Goal: Information Seeking & Learning: Find specific page/section

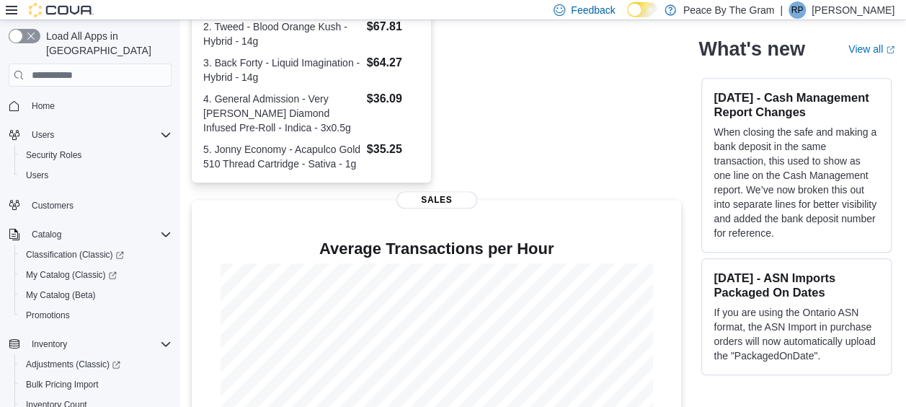
scroll to position [495, 0]
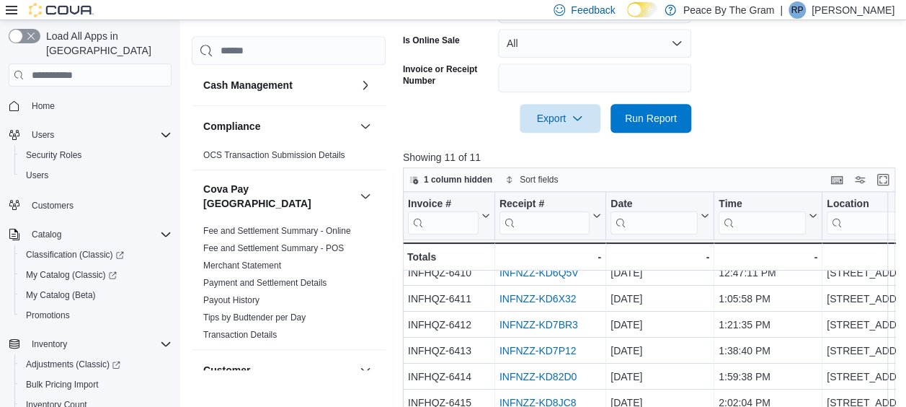
scroll to position [516, 0]
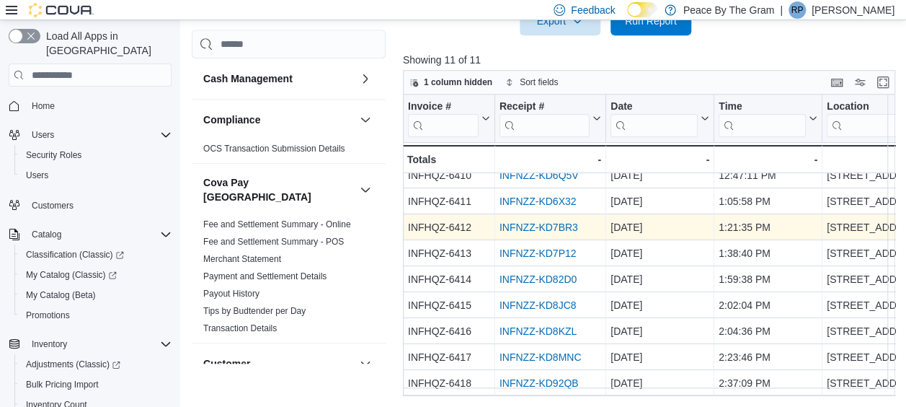
click at [551, 221] on link "INFNZZ-KD7BR3" at bounding box center [539, 227] width 79 height 12
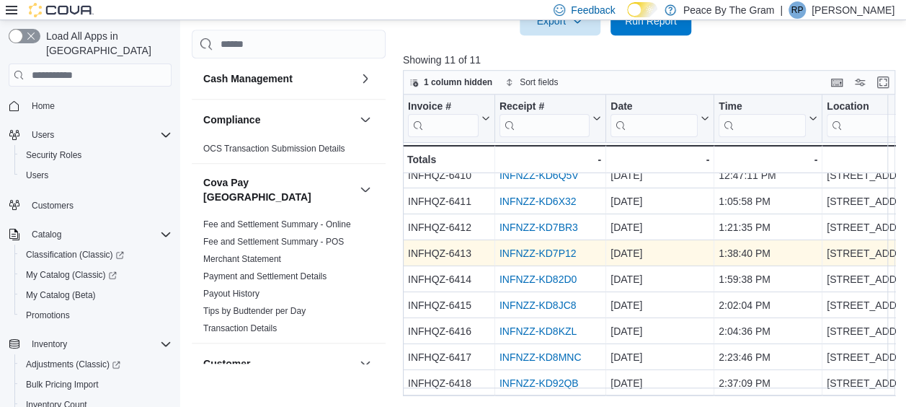
click at [552, 247] on link "INFNZZ-KD7P12" at bounding box center [538, 253] width 77 height 12
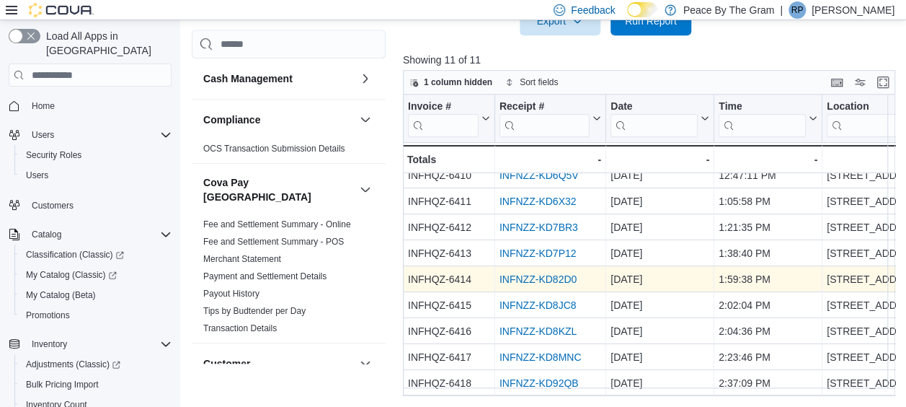
click at [539, 273] on link "INFNZZ-KD82D0" at bounding box center [538, 279] width 77 height 12
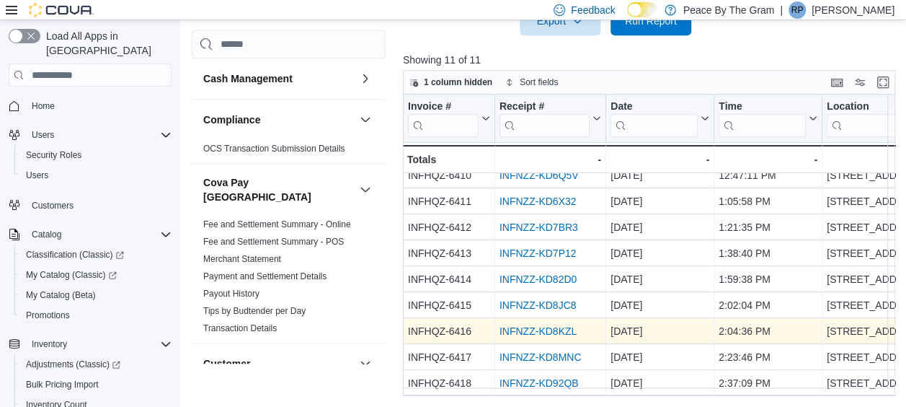
click at [526, 325] on link "INFNZZ-KD8KZL" at bounding box center [538, 331] width 77 height 12
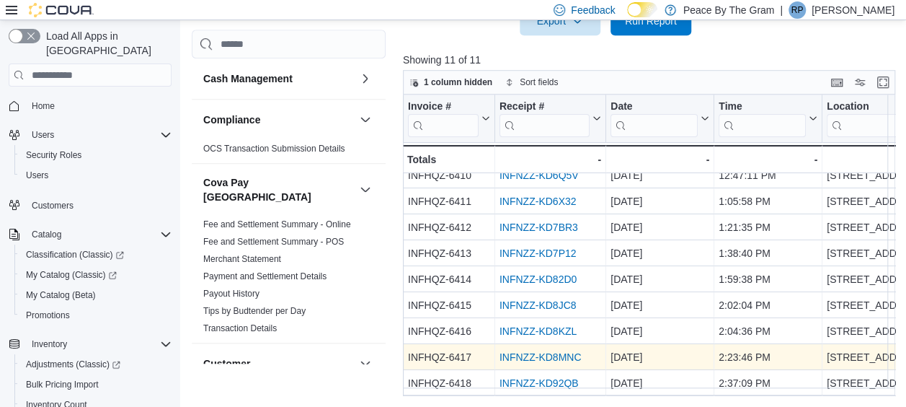
click at [528, 351] on link "INFNZZ-KD8MNC" at bounding box center [541, 357] width 82 height 12
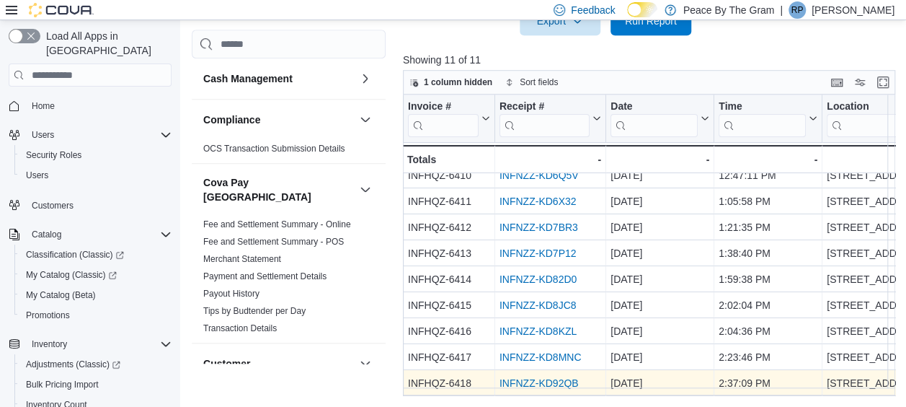
click at [546, 377] on link "INFNZZ-KD92QB" at bounding box center [539, 383] width 79 height 12
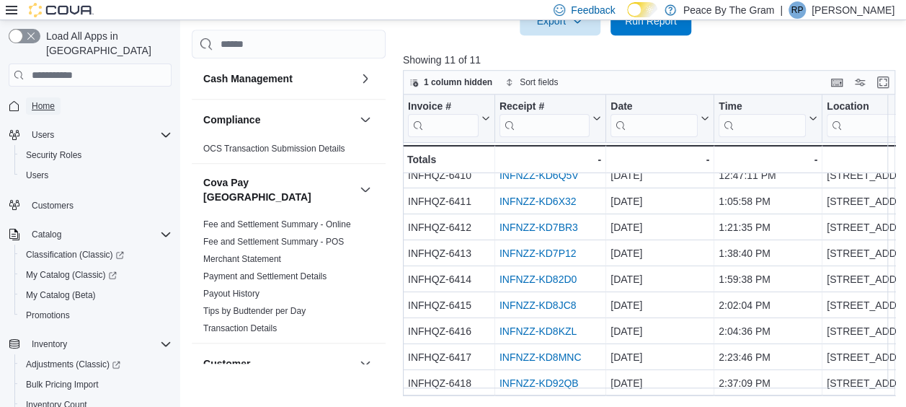
click at [43, 100] on span "Home" at bounding box center [43, 106] width 23 height 12
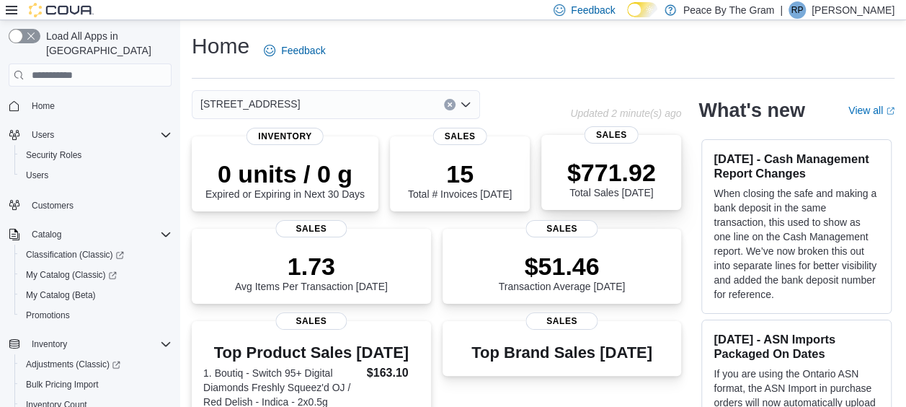
click at [612, 162] on p "$771.92" at bounding box center [612, 172] width 89 height 29
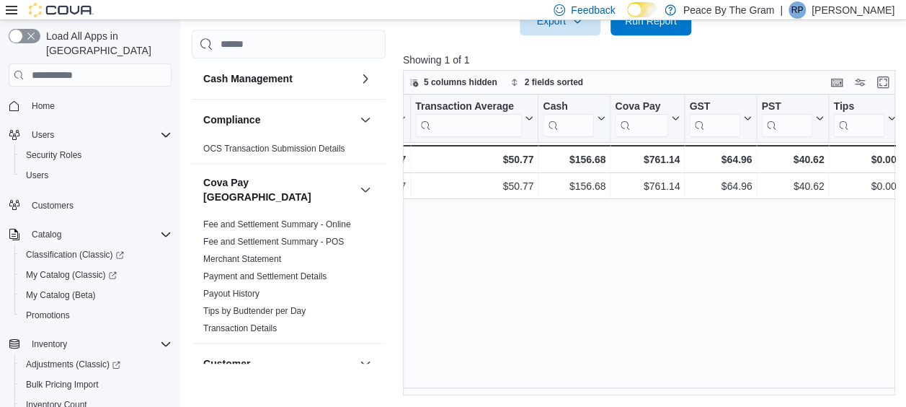
scroll to position [0, 951]
click at [47, 100] on span "Home" at bounding box center [43, 106] width 23 height 12
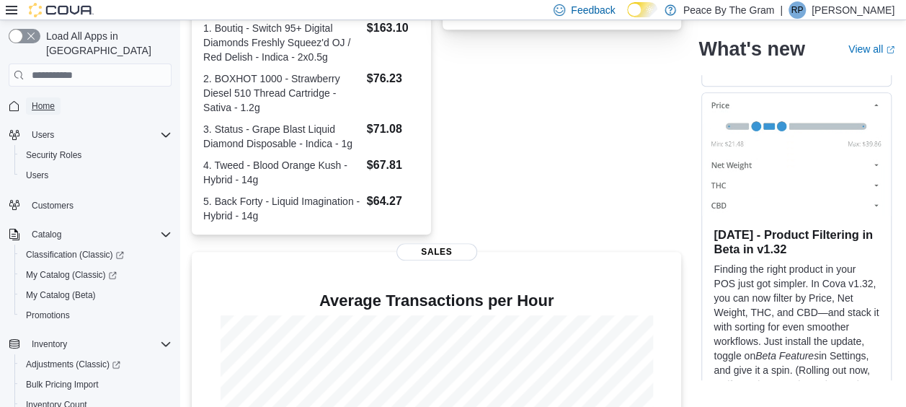
scroll to position [495, 0]
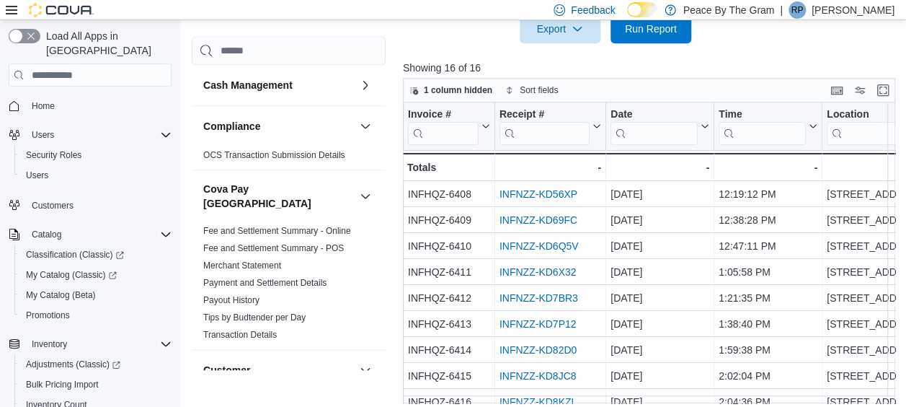
scroll to position [516, 0]
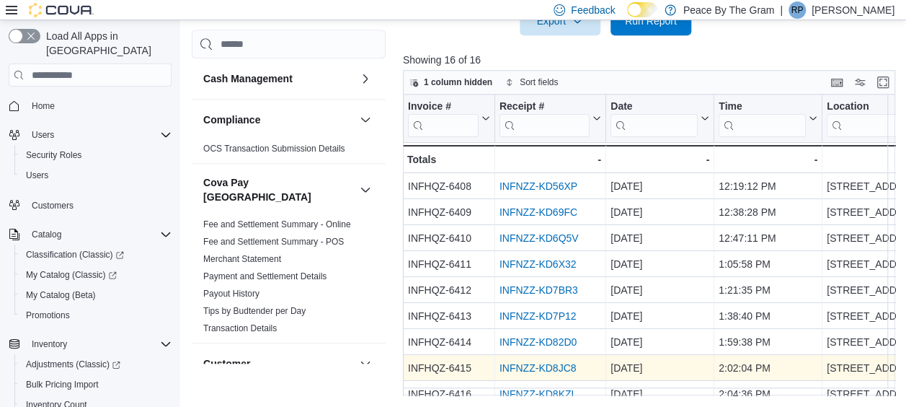
click at [538, 368] on link "INFNZZ-KD8JC8" at bounding box center [538, 368] width 77 height 12
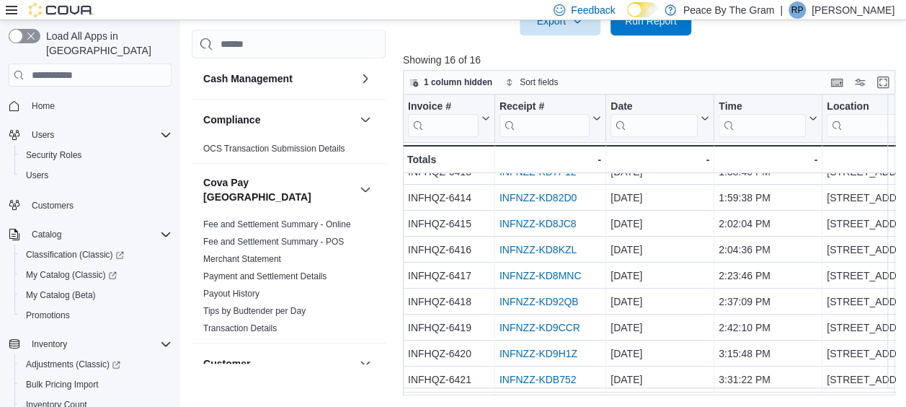
scroll to position [200, 0]
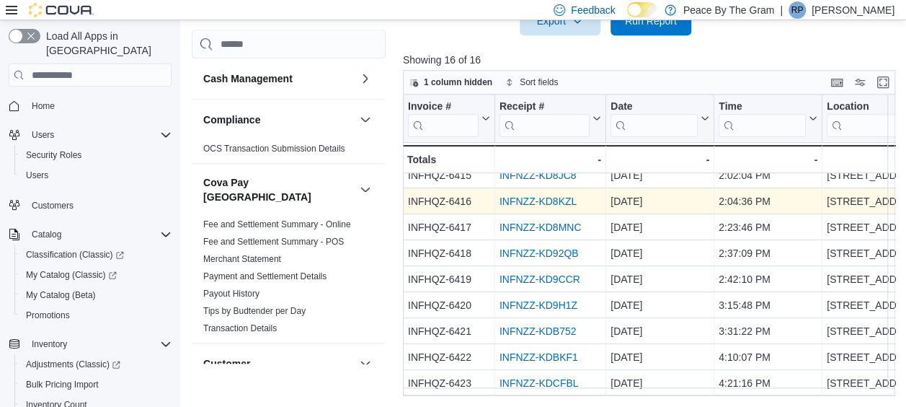
click at [541, 195] on link "INFNZZ-KD8KZL" at bounding box center [538, 201] width 77 height 12
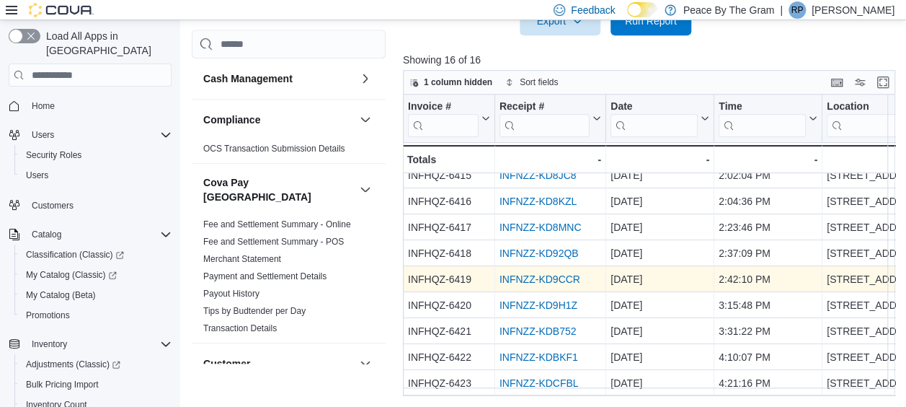
click at [539, 273] on link "INFNZZ-KD9CCR" at bounding box center [540, 279] width 81 height 12
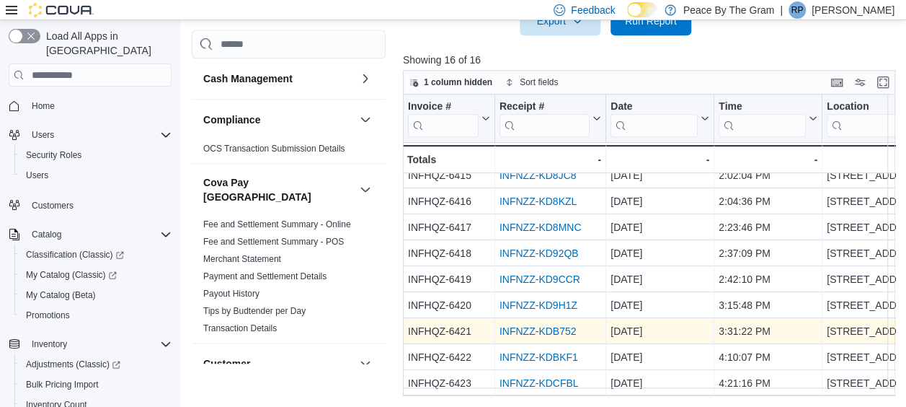
click at [515, 325] on link "INFNZZ-KDB752" at bounding box center [538, 331] width 77 height 12
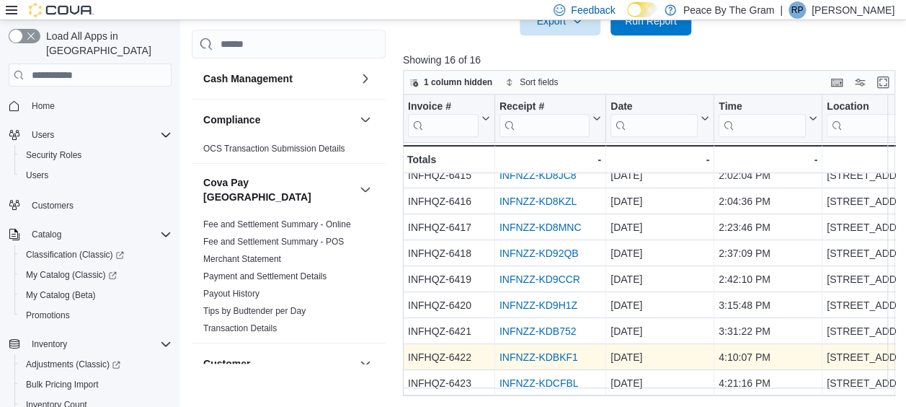
click at [509, 351] on link "INFNZZ-KDBKF1" at bounding box center [539, 357] width 79 height 12
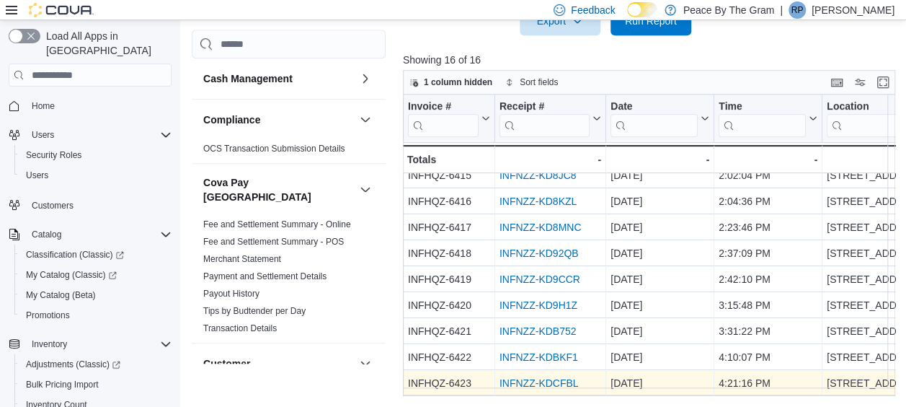
click at [532, 377] on link "INFNZZ-KDCFBL" at bounding box center [539, 383] width 79 height 12
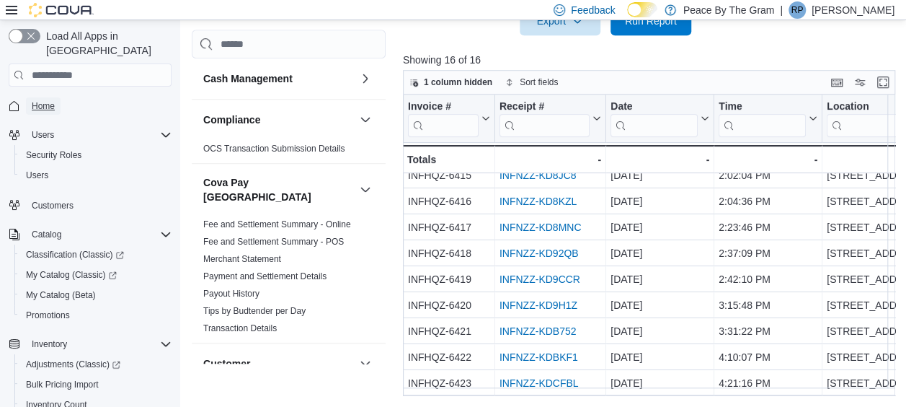
click at [45, 100] on span "Home" at bounding box center [43, 106] width 23 height 12
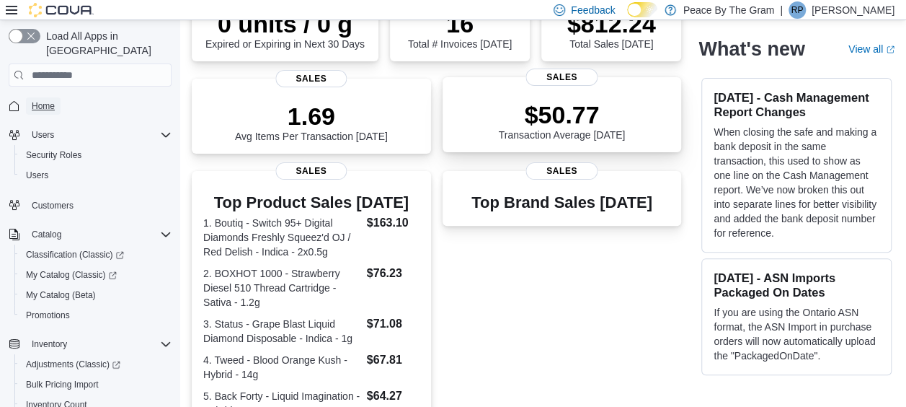
scroll to position [495, 0]
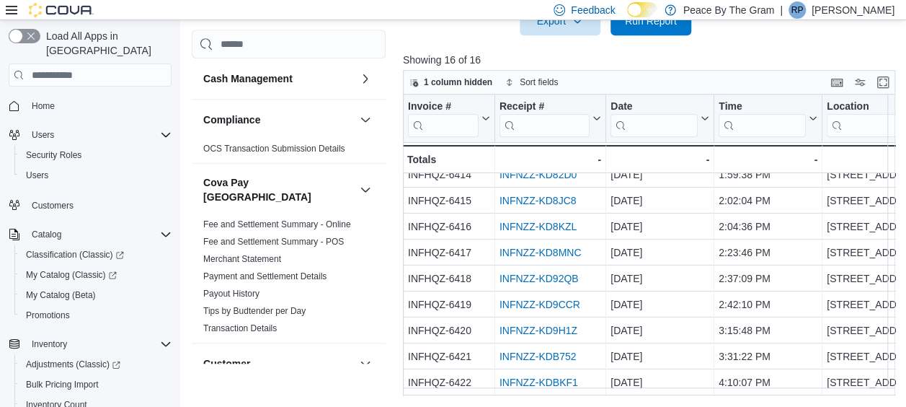
scroll to position [200, 0]
click at [40, 100] on span "Home" at bounding box center [43, 106] width 23 height 12
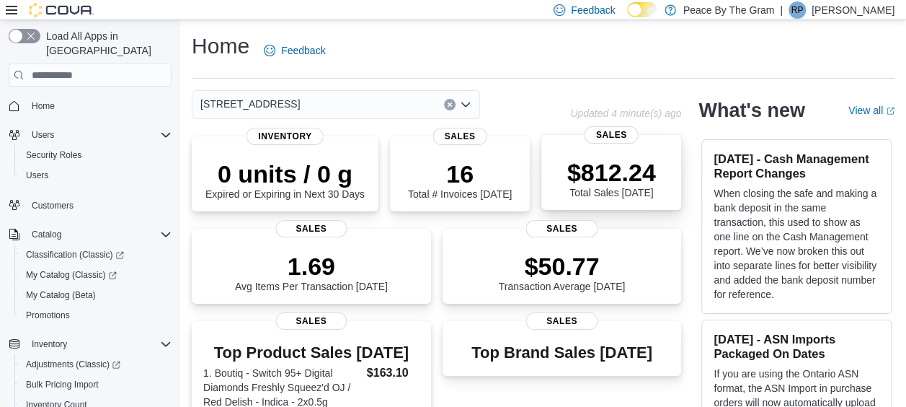
click at [614, 176] on p "$812.24" at bounding box center [612, 172] width 89 height 29
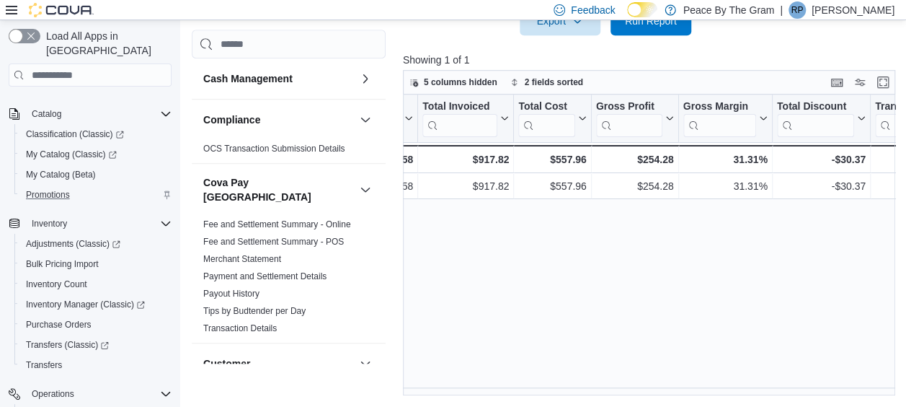
scroll to position [289, 0]
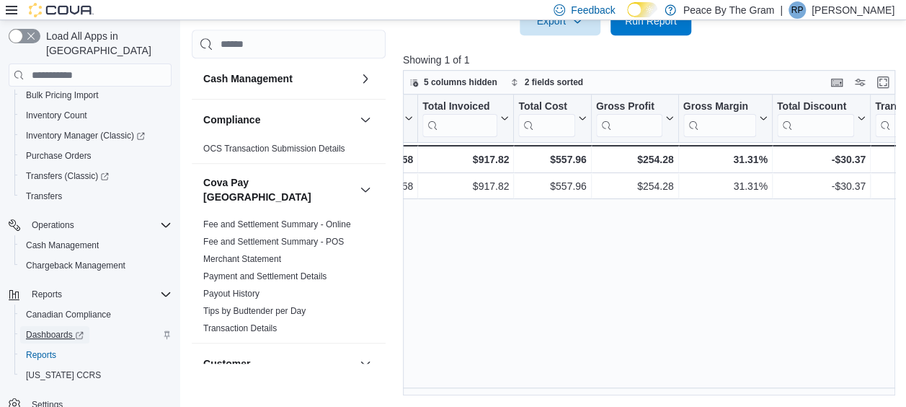
click at [56, 329] on span "Dashboards" at bounding box center [55, 335] width 58 height 12
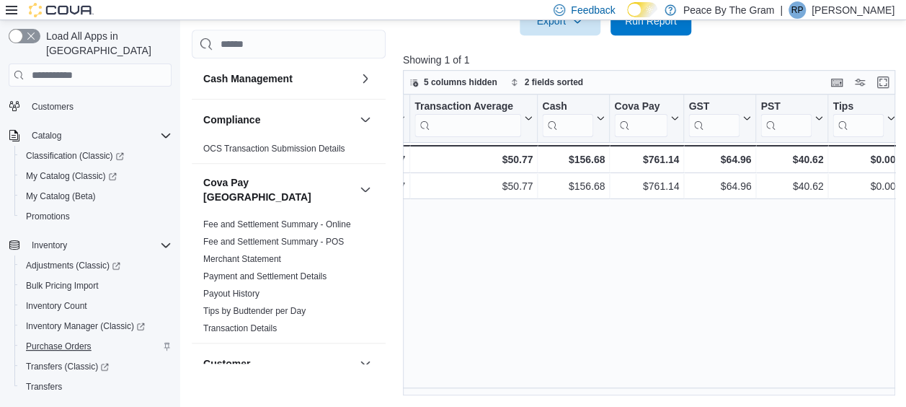
scroll to position [0, 0]
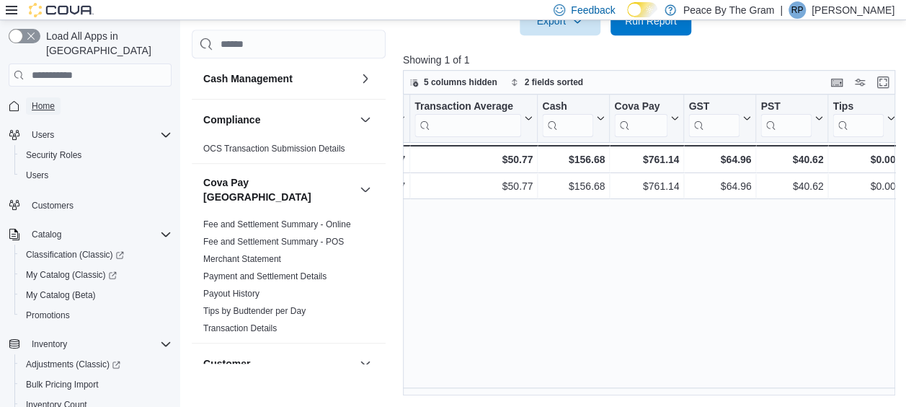
click at [44, 100] on span "Home" at bounding box center [43, 106] width 23 height 12
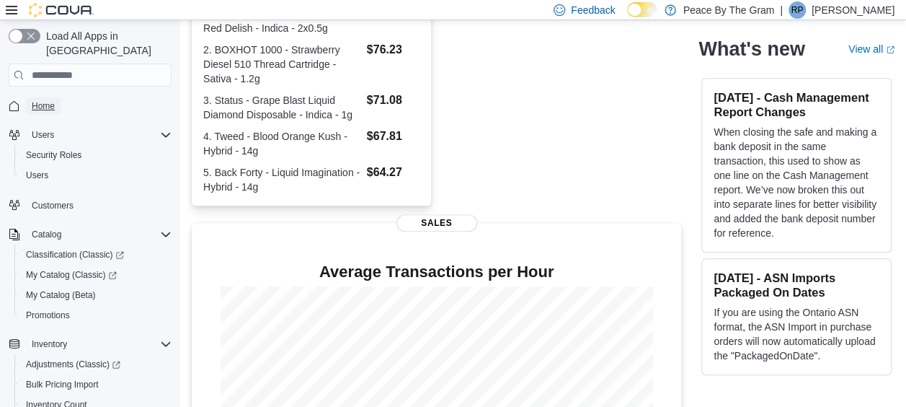
scroll to position [495, 0]
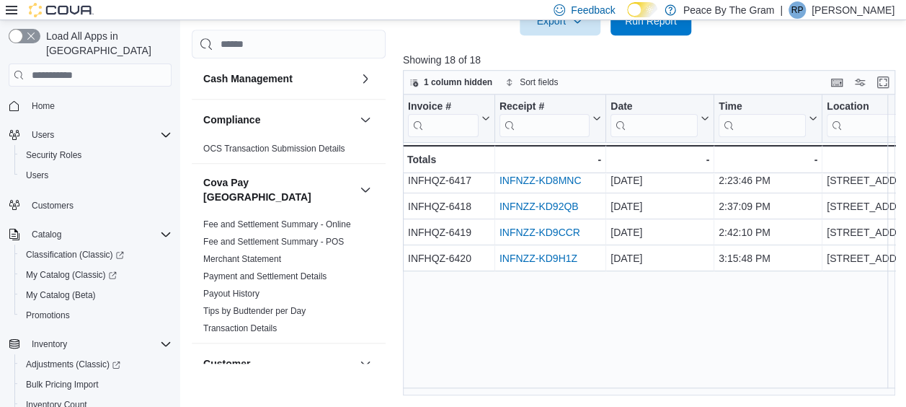
scroll to position [252, 0]
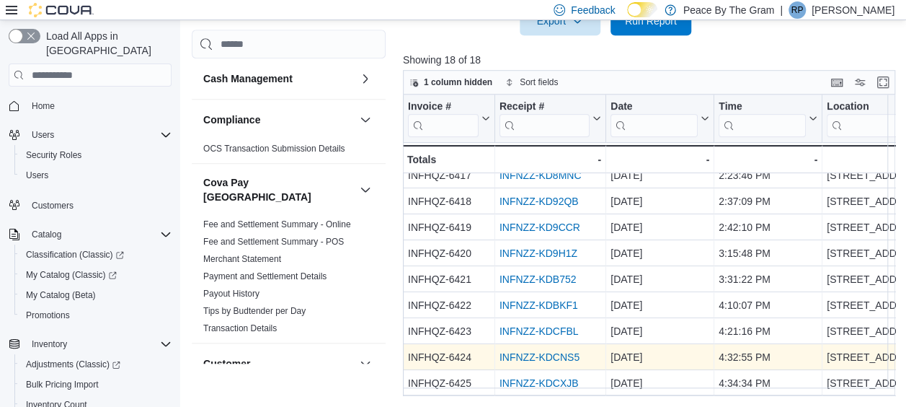
click at [558, 351] on link "INFNZZ-KDCNS5" at bounding box center [540, 357] width 80 height 12
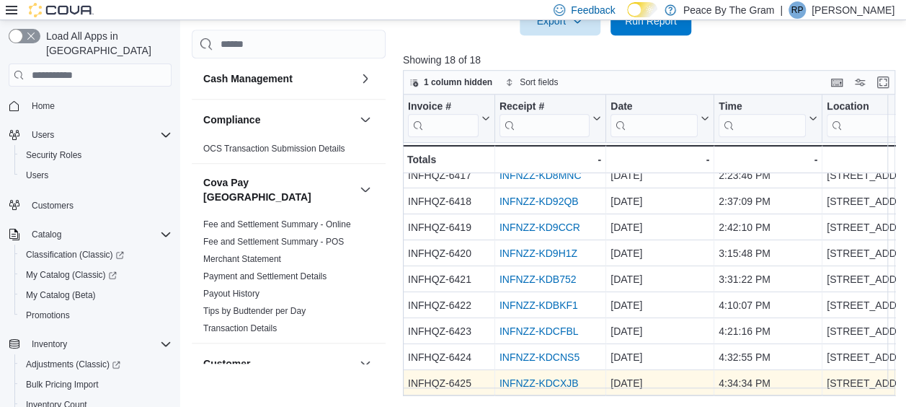
click at [543, 377] on link "INFNZZ-KDCXJB" at bounding box center [539, 383] width 79 height 12
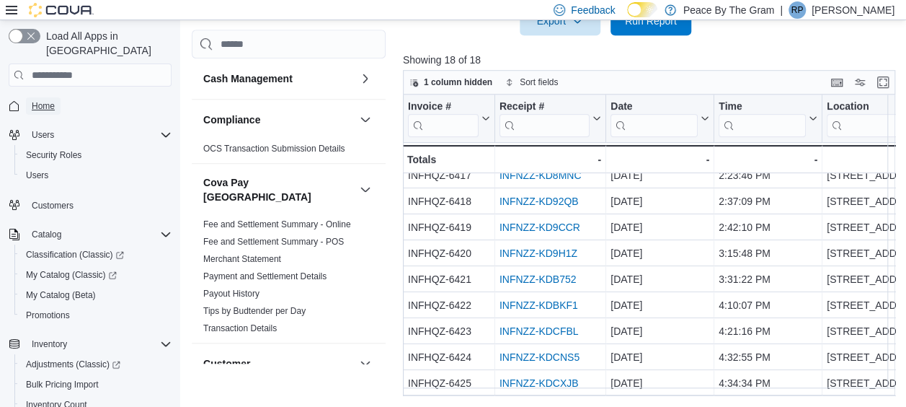
click at [51, 100] on span "Home" at bounding box center [43, 106] width 23 height 12
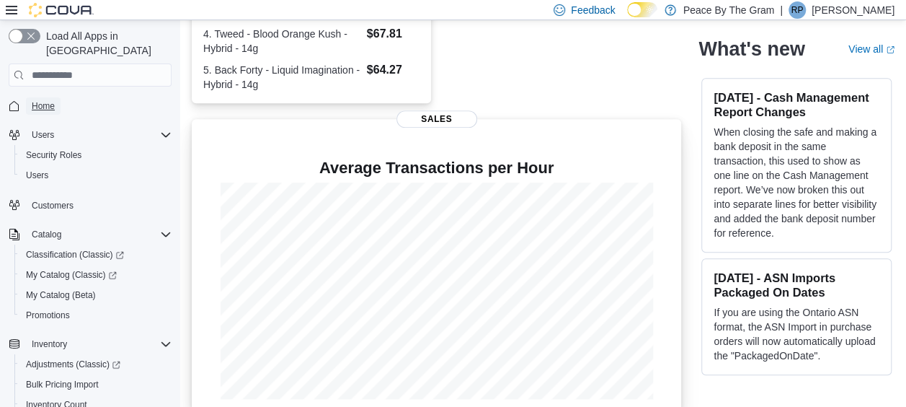
scroll to position [495, 0]
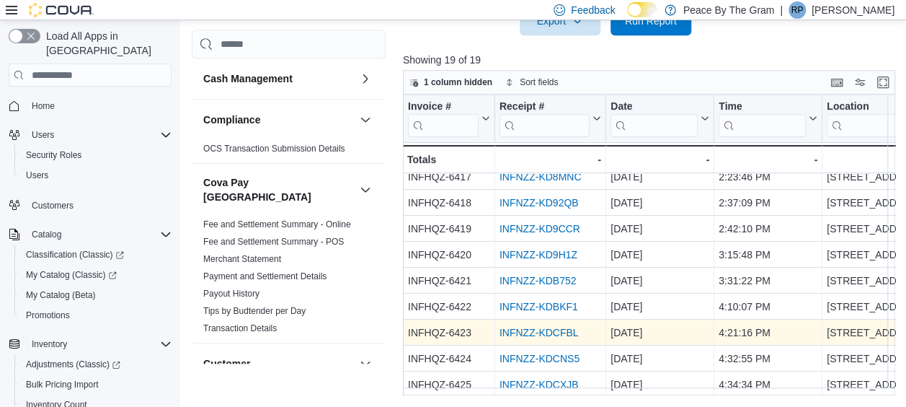
scroll to position [278, 0]
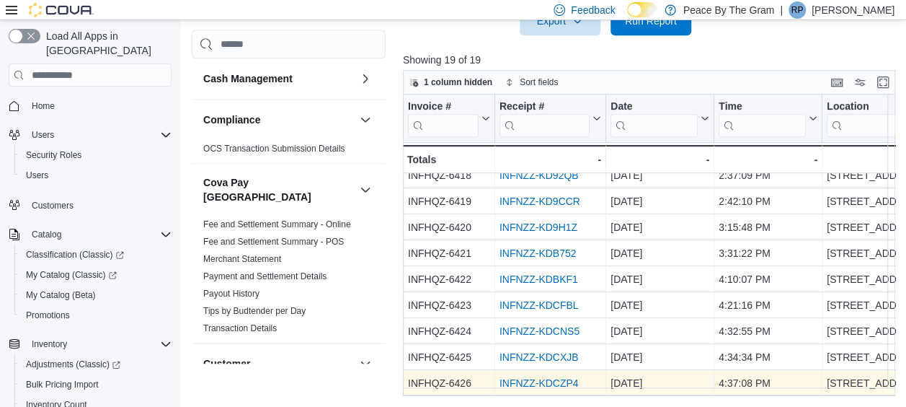
click at [542, 377] on link "INFNZZ-KDCZP4" at bounding box center [539, 383] width 79 height 12
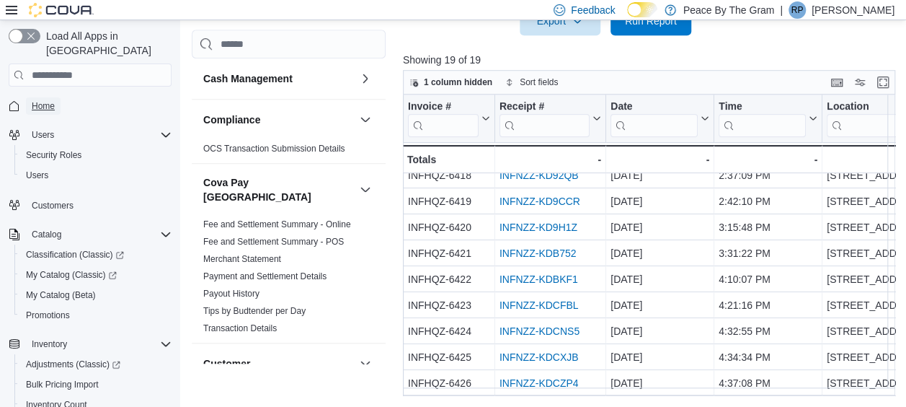
click at [44, 100] on span "Home" at bounding box center [43, 106] width 23 height 12
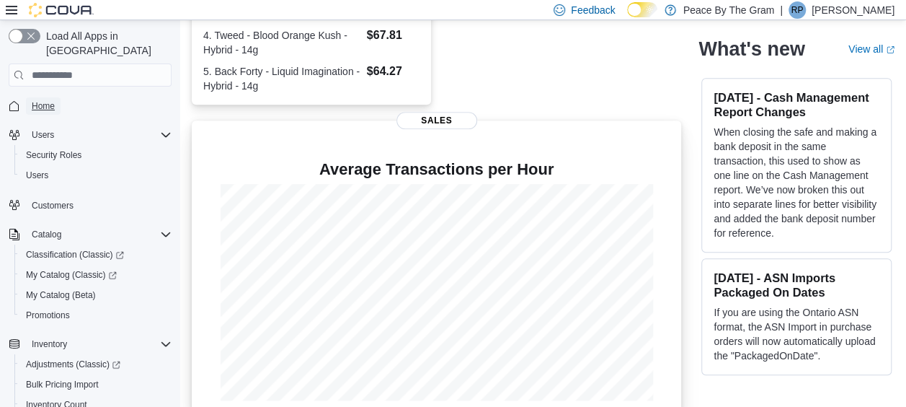
scroll to position [495, 0]
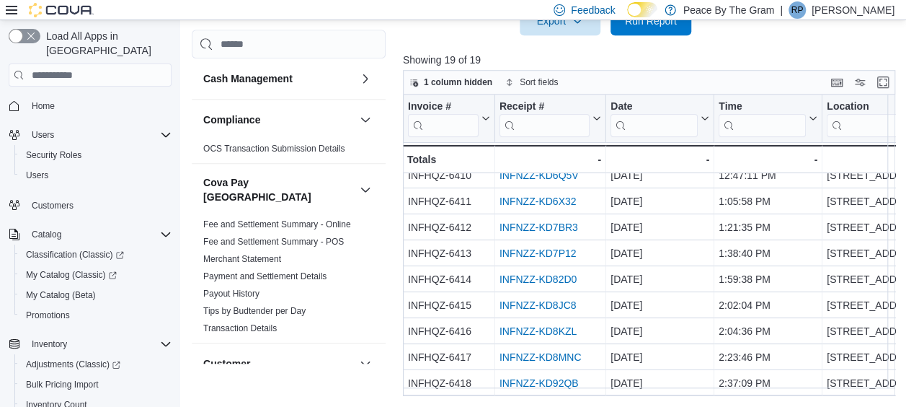
scroll to position [278, 0]
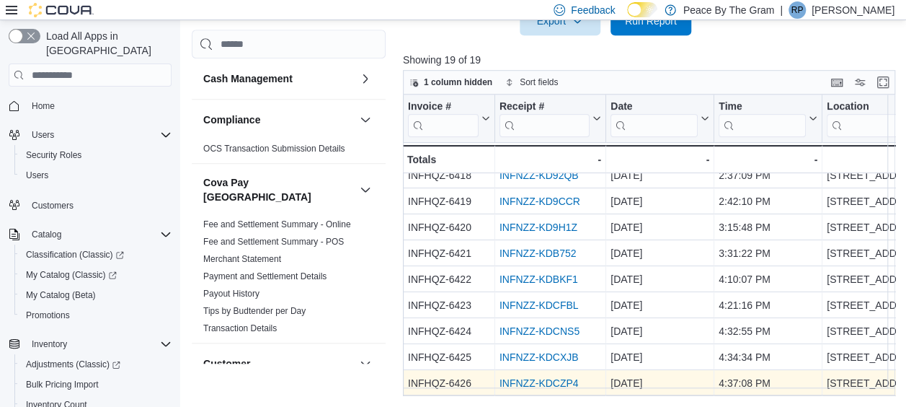
click at [531, 377] on link "INFNZZ-KDCZP4" at bounding box center [539, 383] width 79 height 12
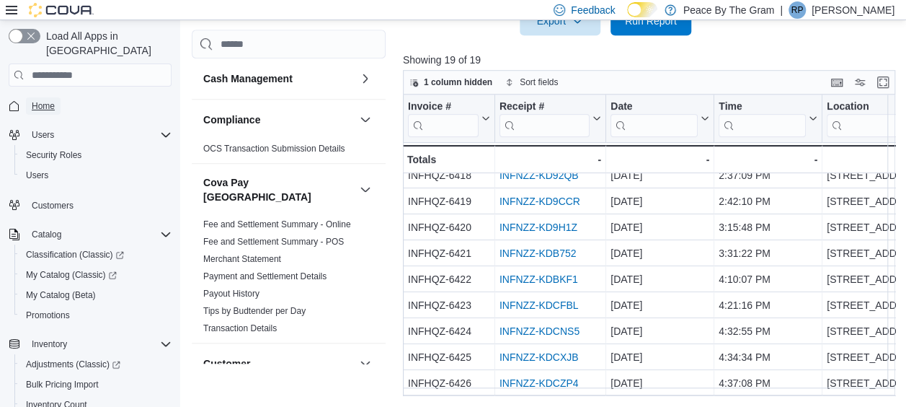
click at [43, 100] on span "Home" at bounding box center [43, 106] width 23 height 12
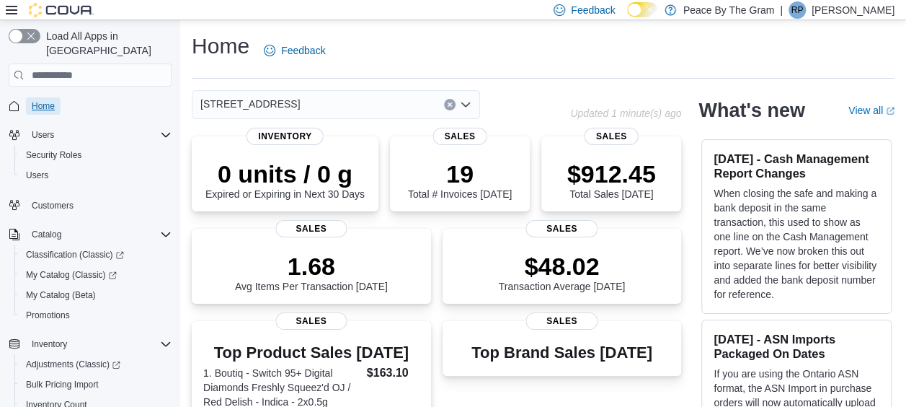
click at [45, 100] on span "Home" at bounding box center [43, 106] width 23 height 12
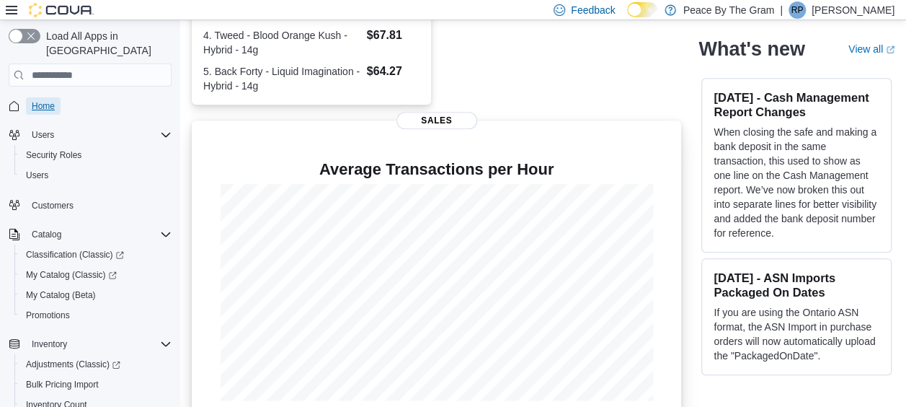
scroll to position [495, 0]
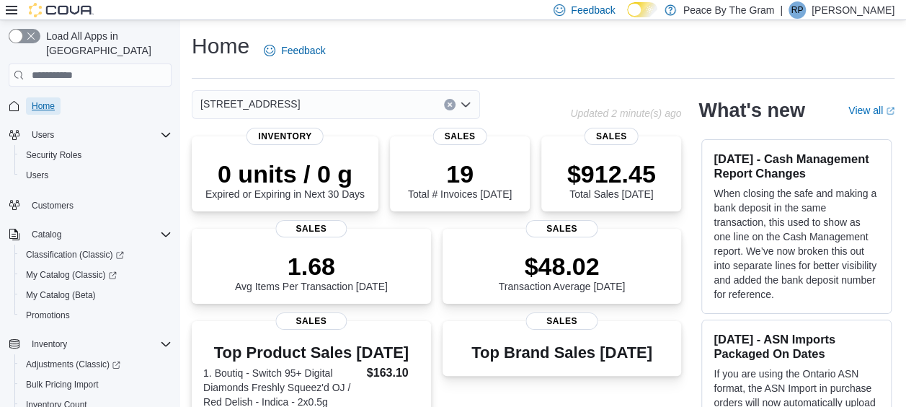
click at [33, 100] on span "Home" at bounding box center [43, 106] width 23 height 12
click at [45, 100] on span "Home" at bounding box center [43, 106] width 23 height 12
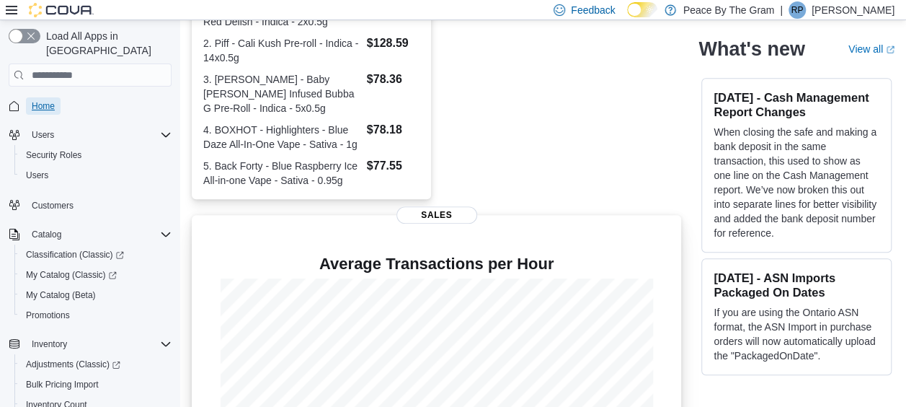
scroll to position [480, 0]
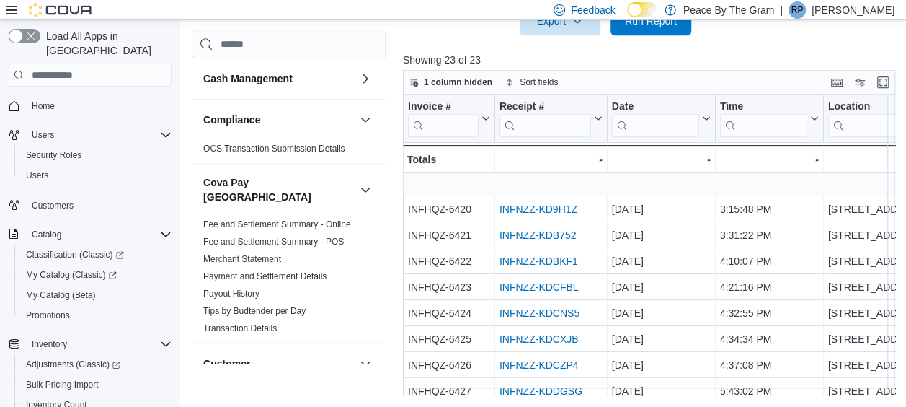
scroll to position [381, 0]
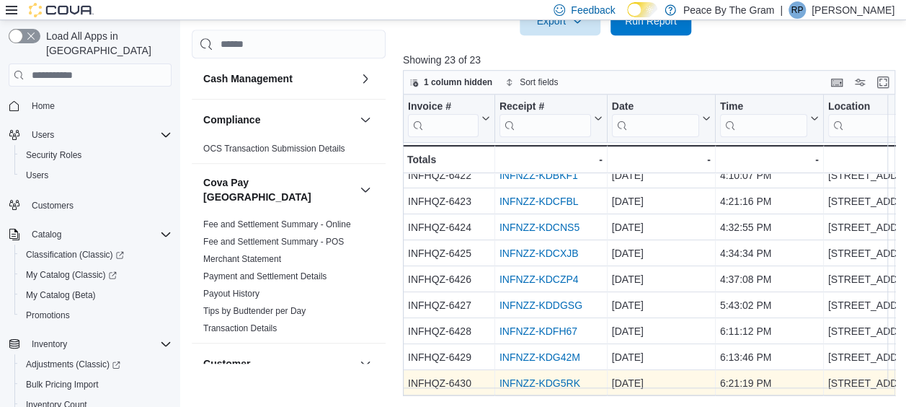
click at [531, 377] on link "INFNZZ-KDG5RK" at bounding box center [540, 383] width 81 height 12
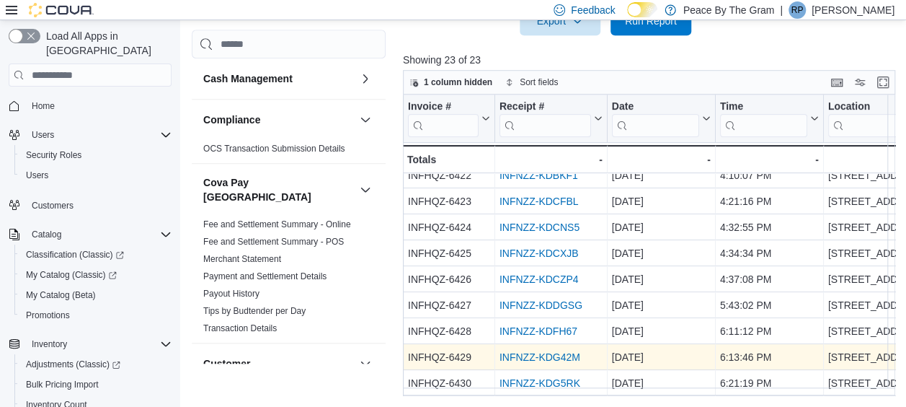
click at [532, 351] on link "INFNZZ-KDG42M" at bounding box center [540, 357] width 81 height 12
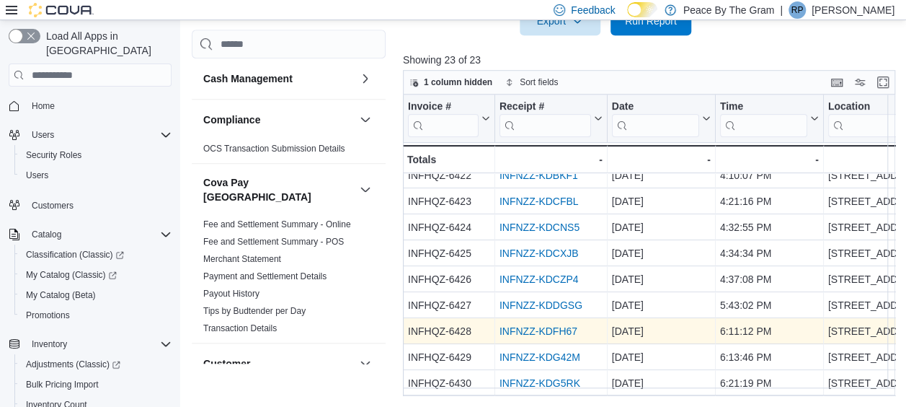
click at [538, 325] on link "INFNZZ-KDFH67" at bounding box center [539, 331] width 78 height 12
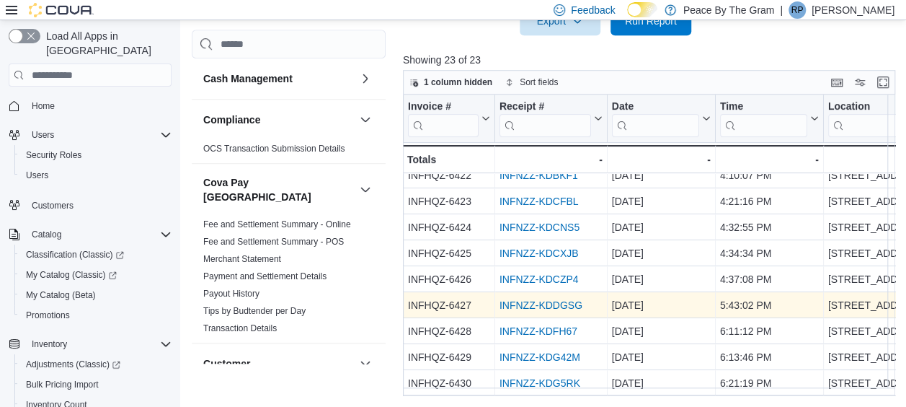
click at [523, 299] on link "INFNZZ-KDDGSG" at bounding box center [541, 305] width 83 height 12
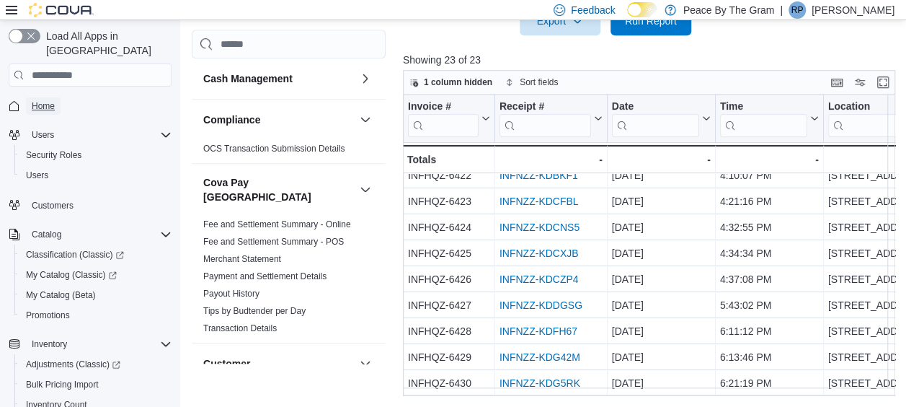
click at [35, 100] on span "Home" at bounding box center [43, 106] width 23 height 12
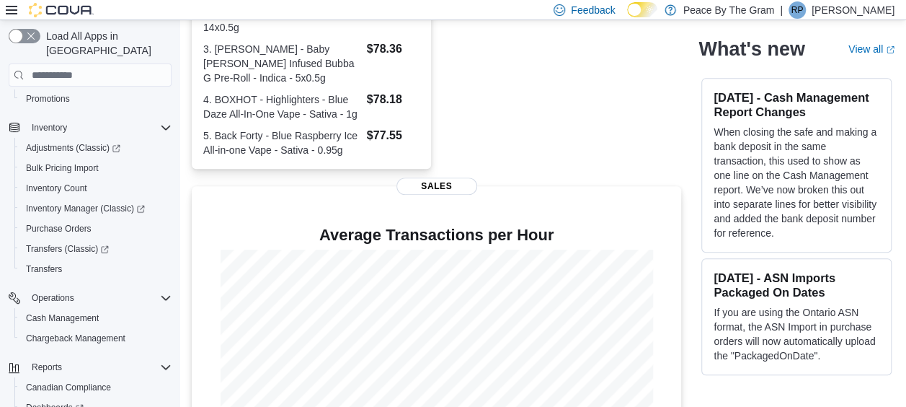
scroll to position [480, 0]
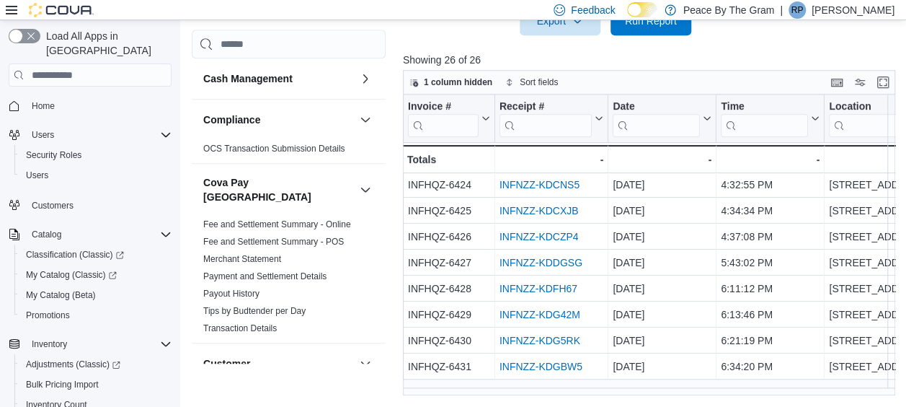
scroll to position [459, 0]
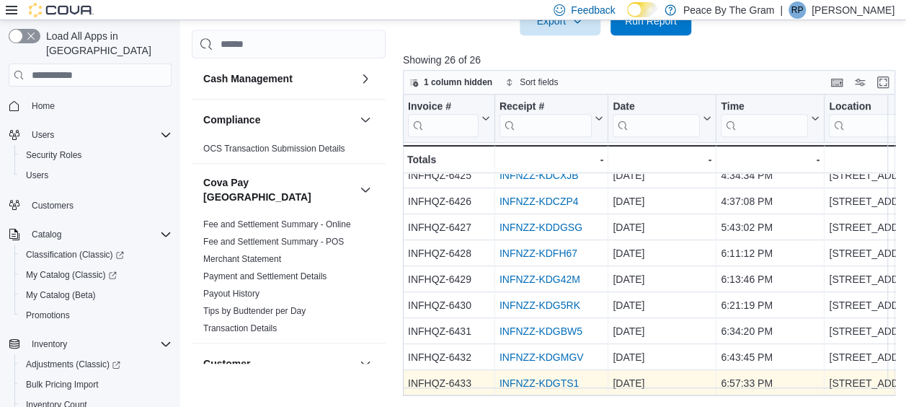
click at [552, 377] on link "INFNZZ-KDGTS1" at bounding box center [539, 383] width 79 height 12
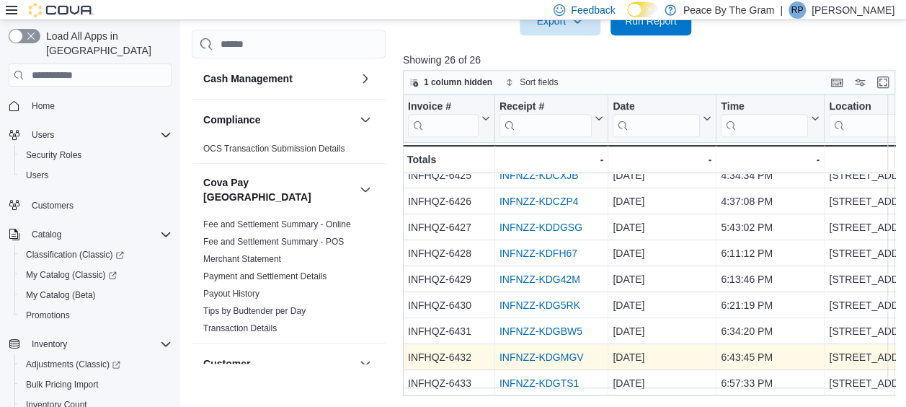
click at [555, 353] on link "INFNZZ-KDGMGV" at bounding box center [542, 357] width 84 height 12
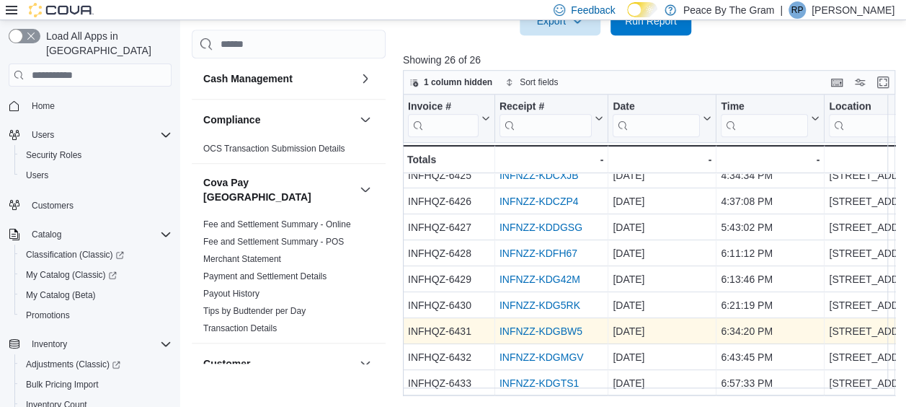
click at [506, 325] on link "INFNZZ-KDGBW5" at bounding box center [541, 331] width 83 height 12
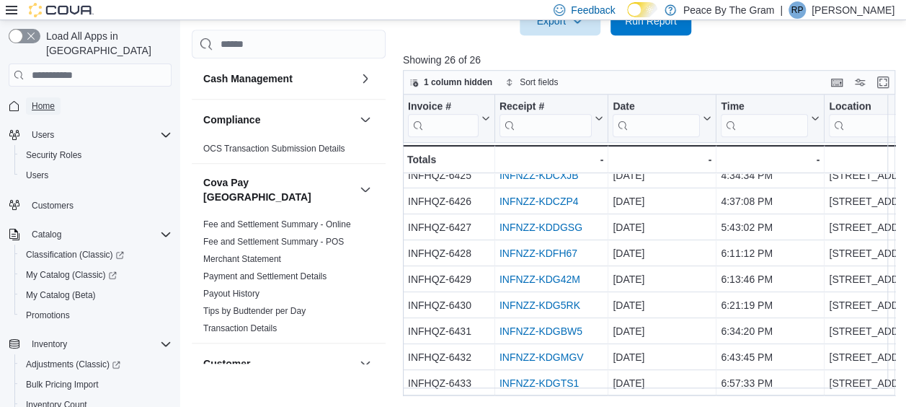
click at [40, 100] on span "Home" at bounding box center [43, 106] width 23 height 12
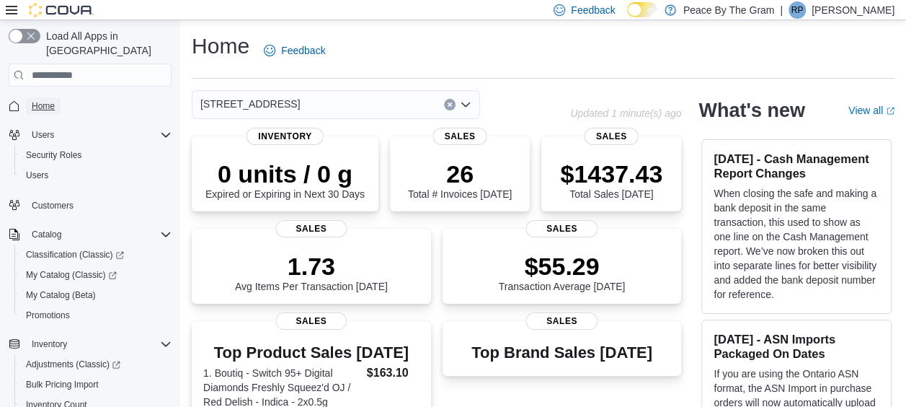
click at [47, 100] on span "Home" at bounding box center [43, 106] width 23 height 12
